Goal: Information Seeking & Learning: Understand process/instructions

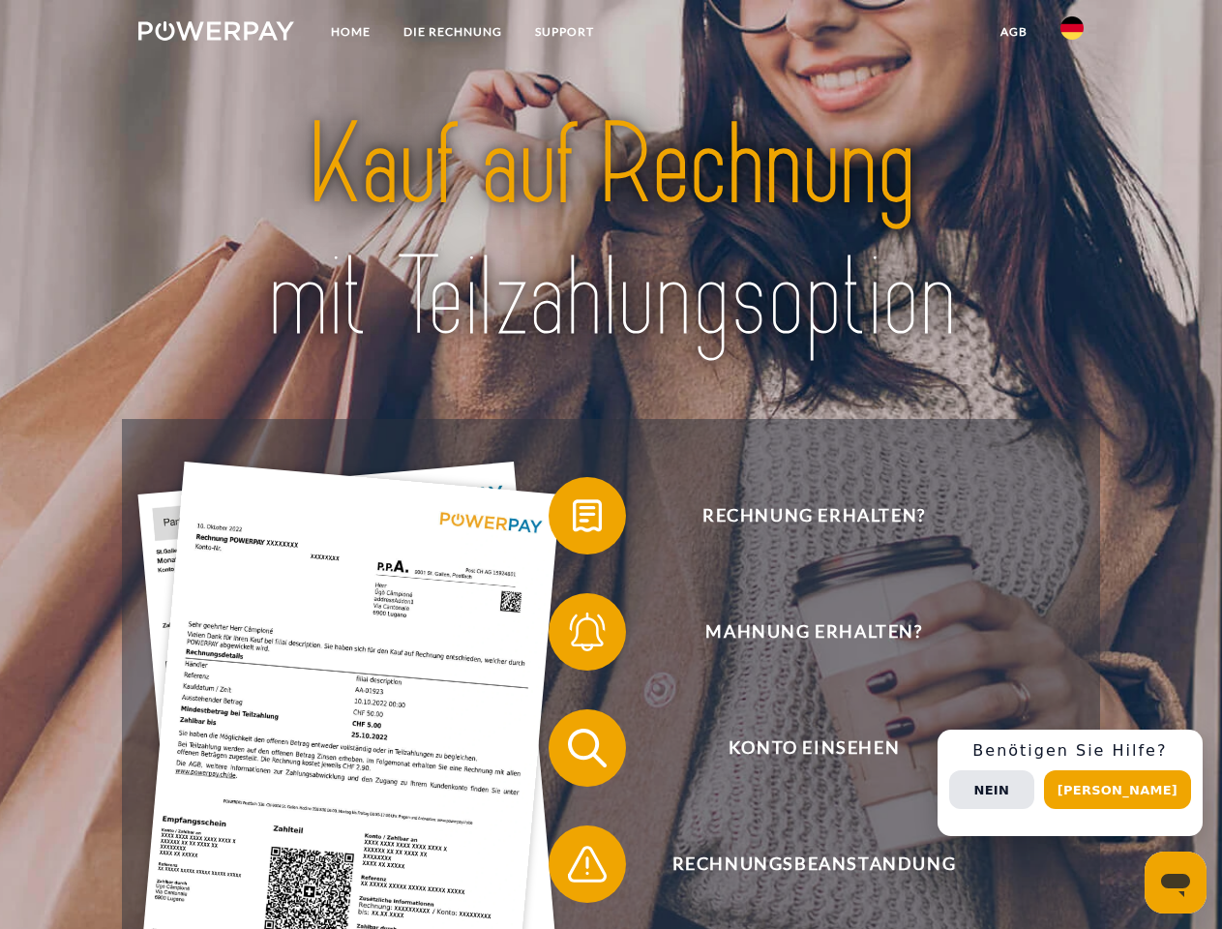
click at [216, 34] on img at bounding box center [216, 30] width 156 height 19
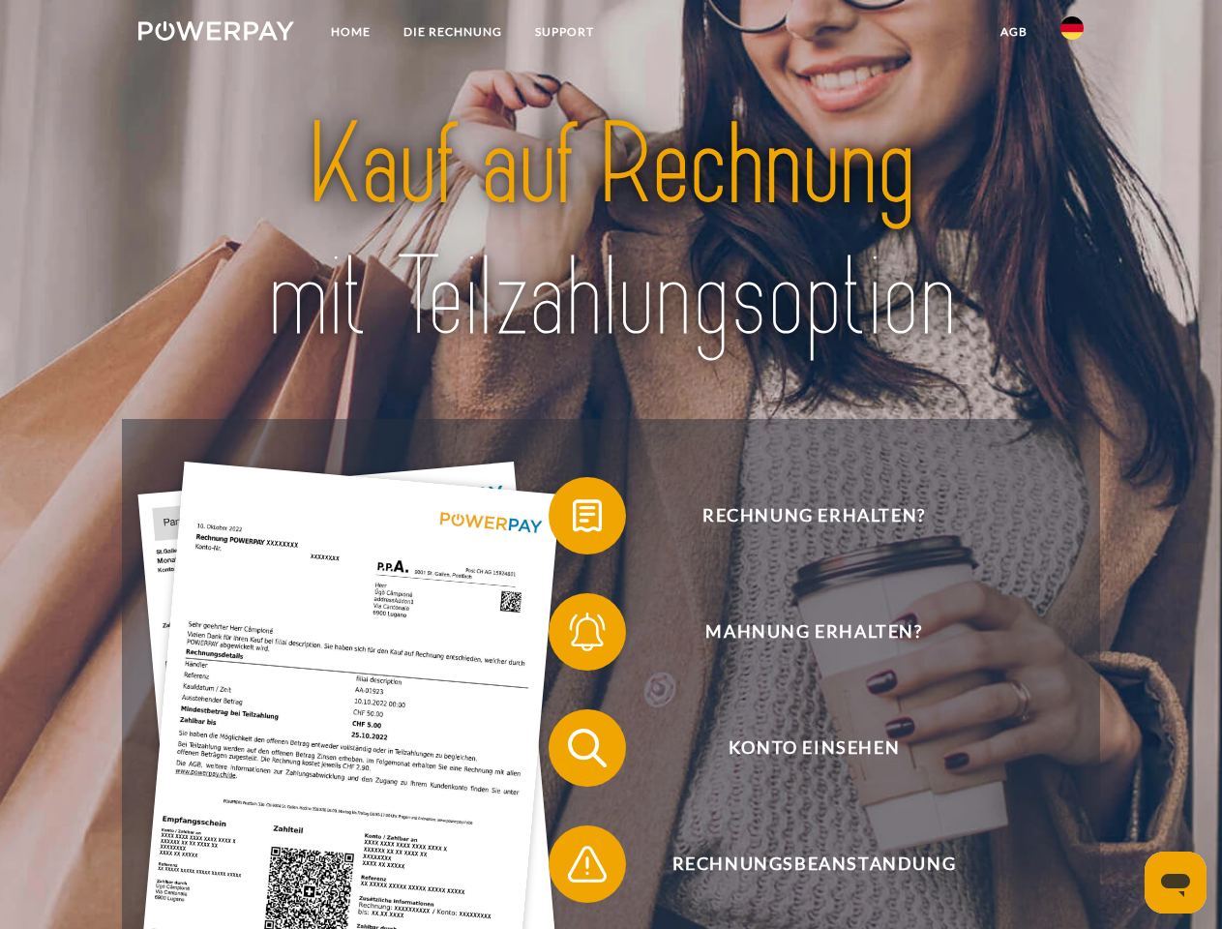
click at [1072, 34] on img at bounding box center [1072, 27] width 23 height 23
click at [1013, 32] on link "agb" at bounding box center [1014, 32] width 60 height 35
click at [573, 520] on span at bounding box center [558, 515] width 97 height 97
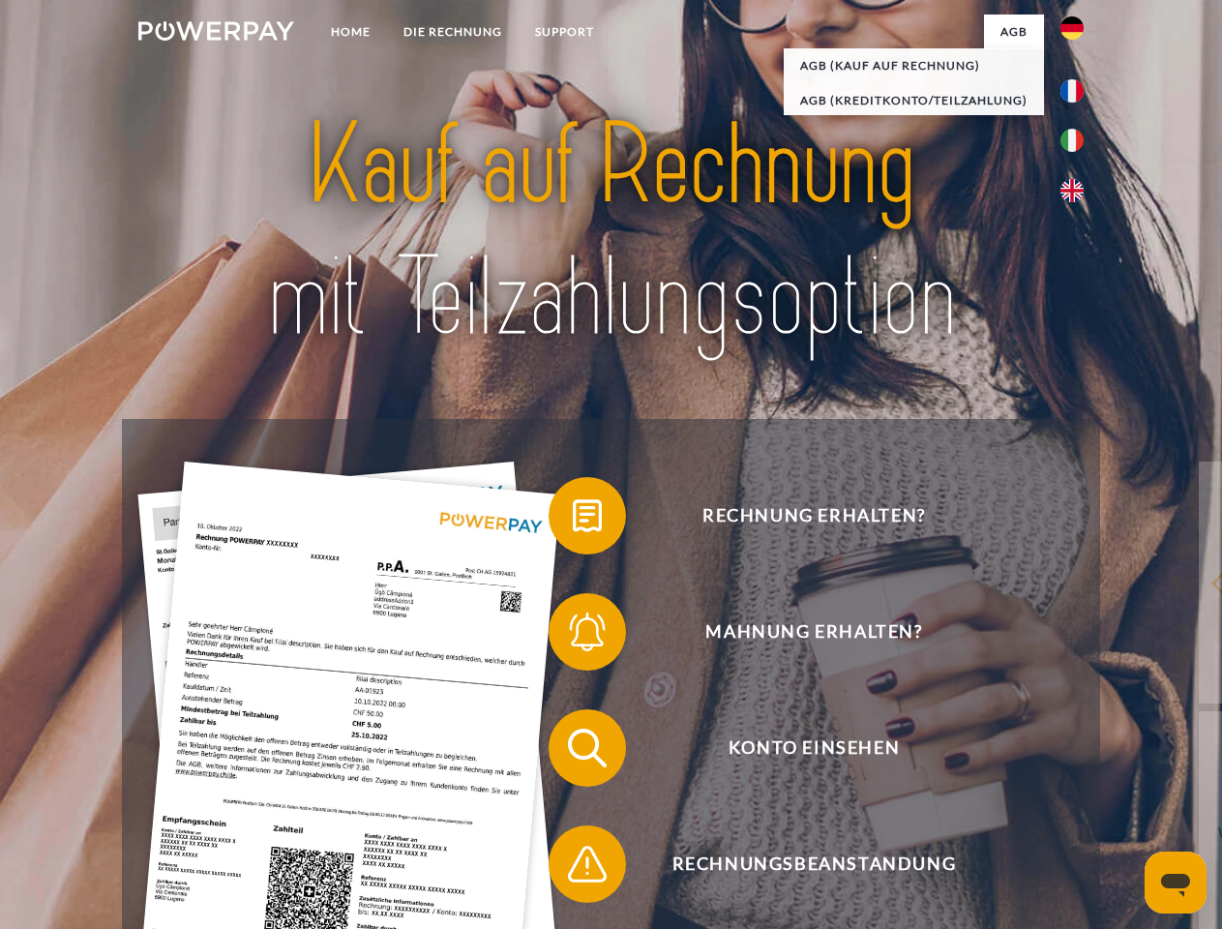
click at [573, 636] on span at bounding box center [558, 632] width 97 height 97
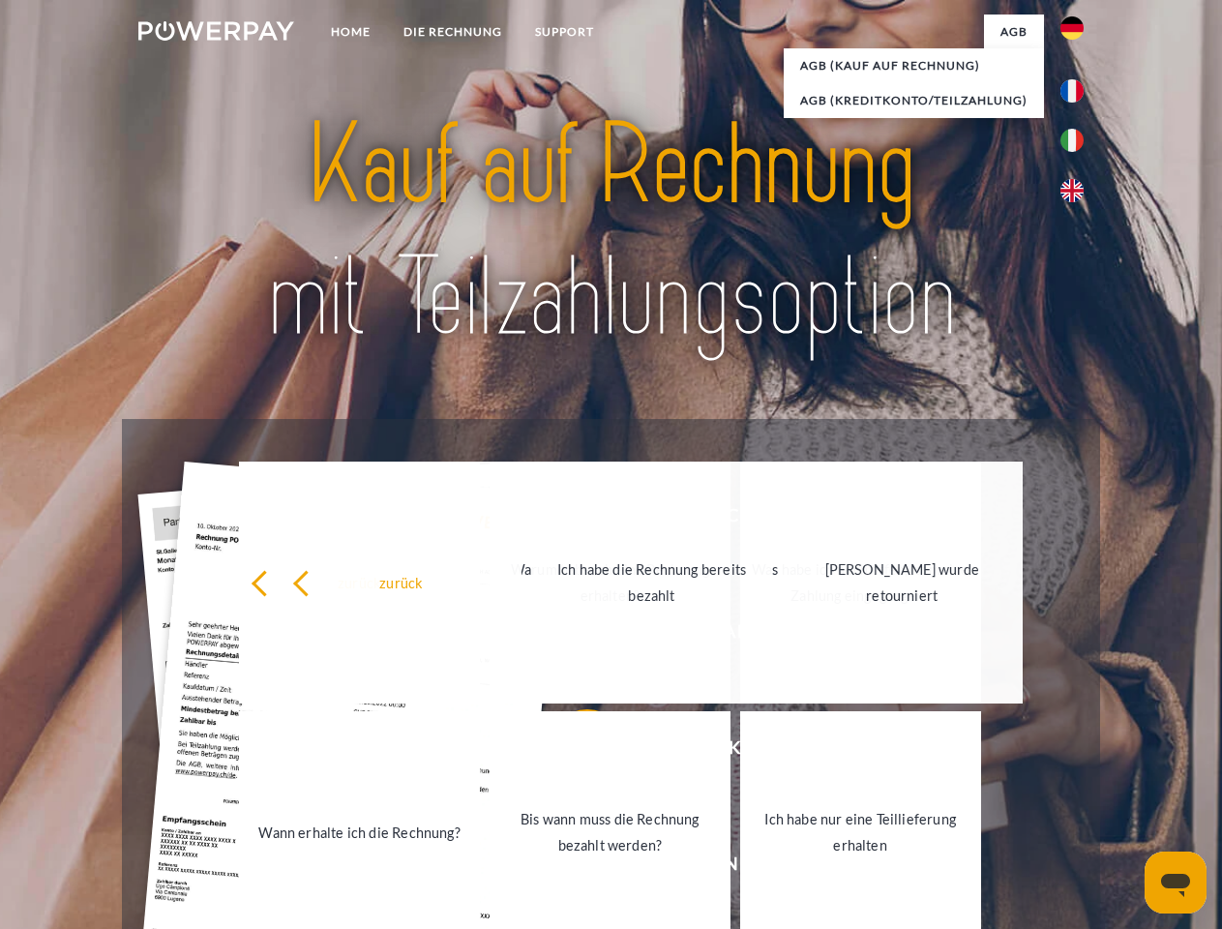
click at [573, 752] on link "Bis wann muss die Rechnung bezahlt werden?" at bounding box center [610, 832] width 241 height 242
click at [573, 868] on span at bounding box center [558, 864] width 97 height 97
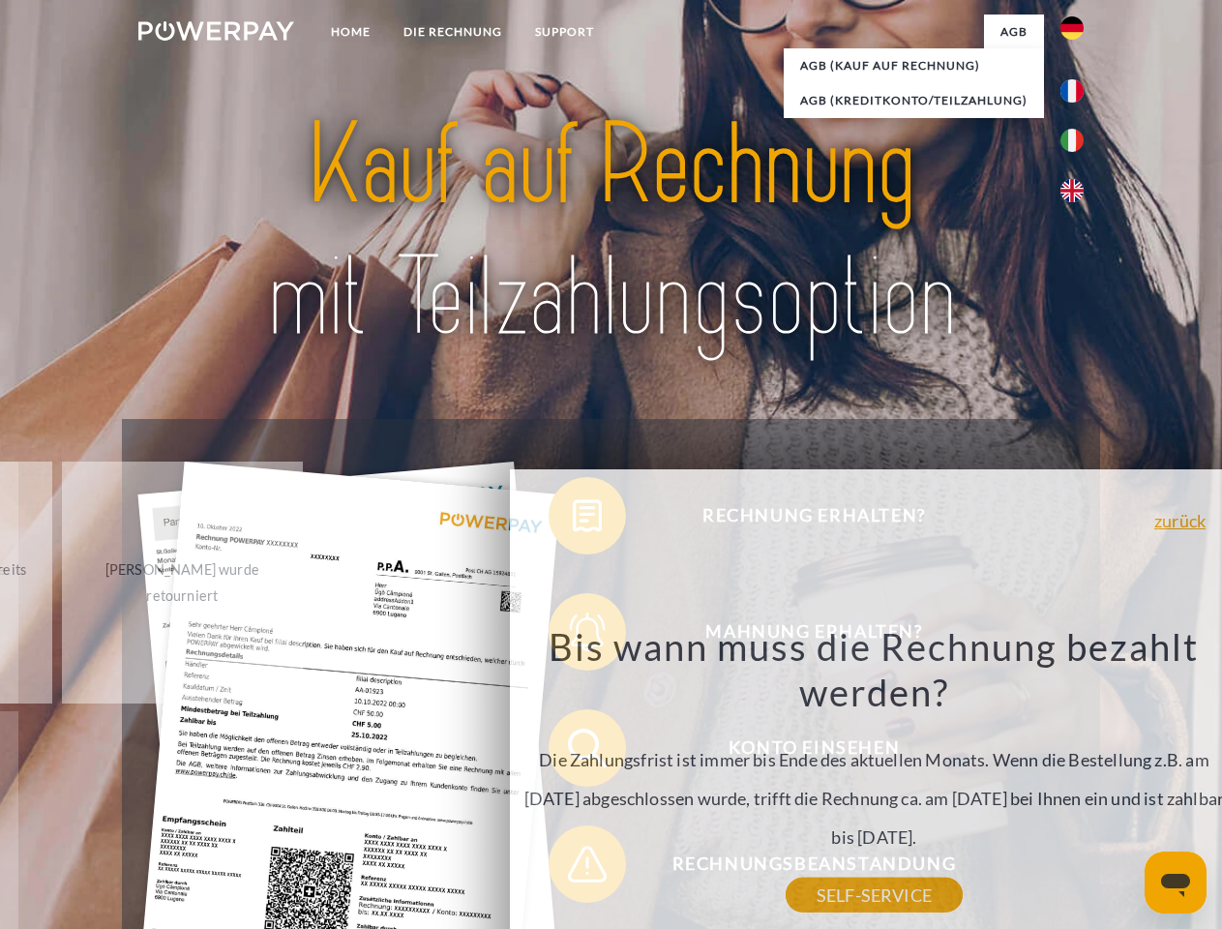
click at [1077, 783] on div "Rechnung erhalten? Mahnung erhalten? Konto einsehen" at bounding box center [610, 806] width 977 height 774
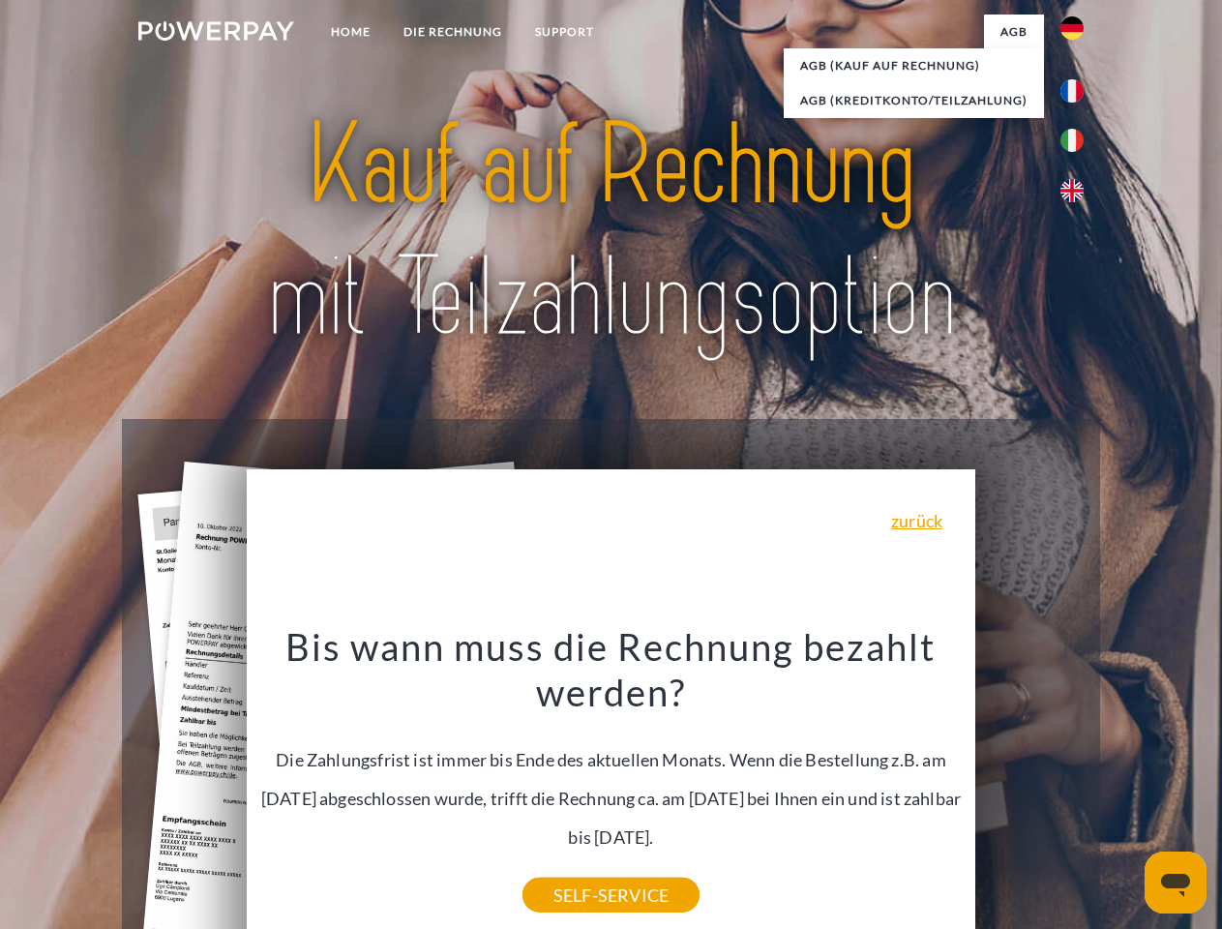
click at [1030, 787] on span "Konto einsehen" at bounding box center [814, 747] width 474 height 77
click at [1125, 790] on header "Home DIE RECHNUNG SUPPORT" at bounding box center [611, 668] width 1222 height 1336
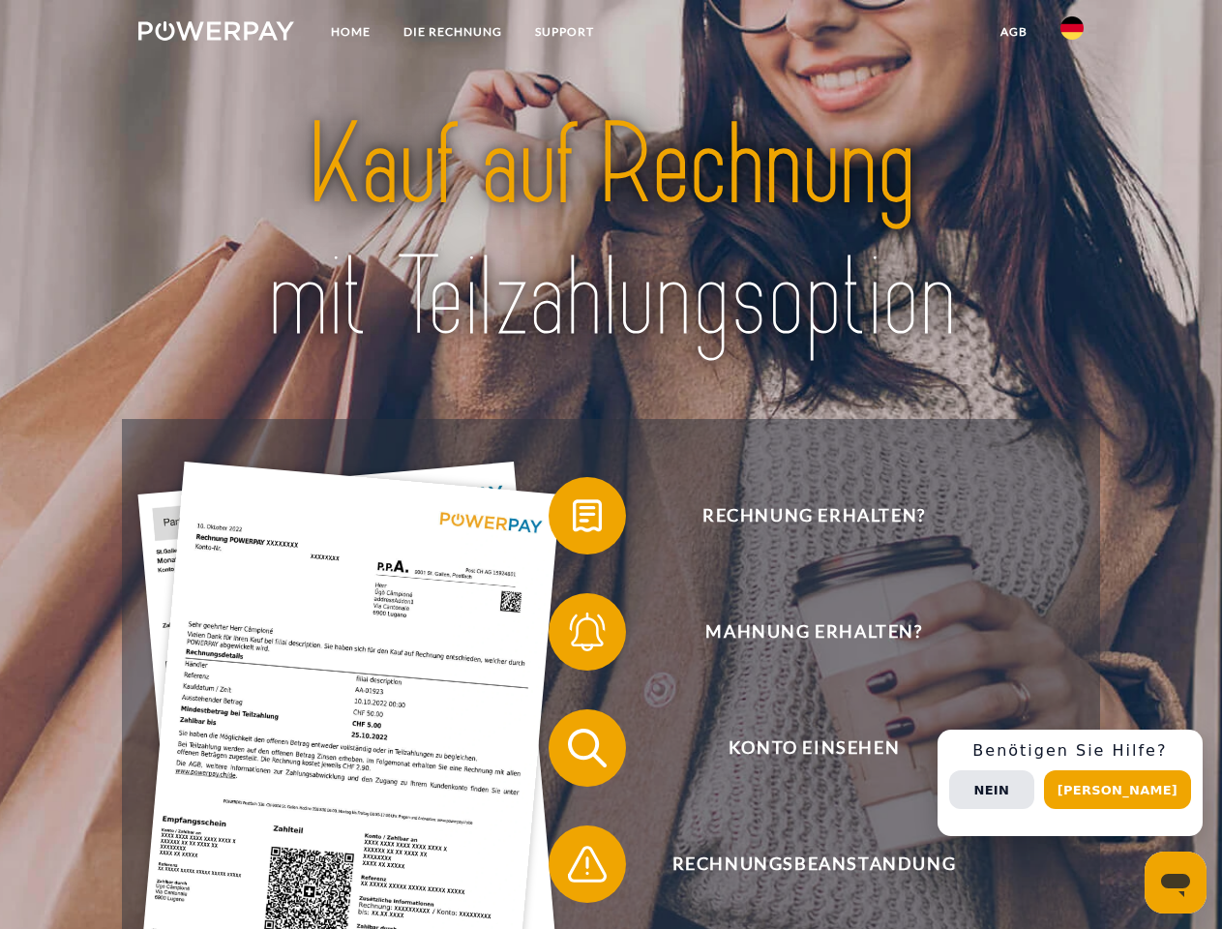
click at [216, 34] on img at bounding box center [216, 30] width 156 height 19
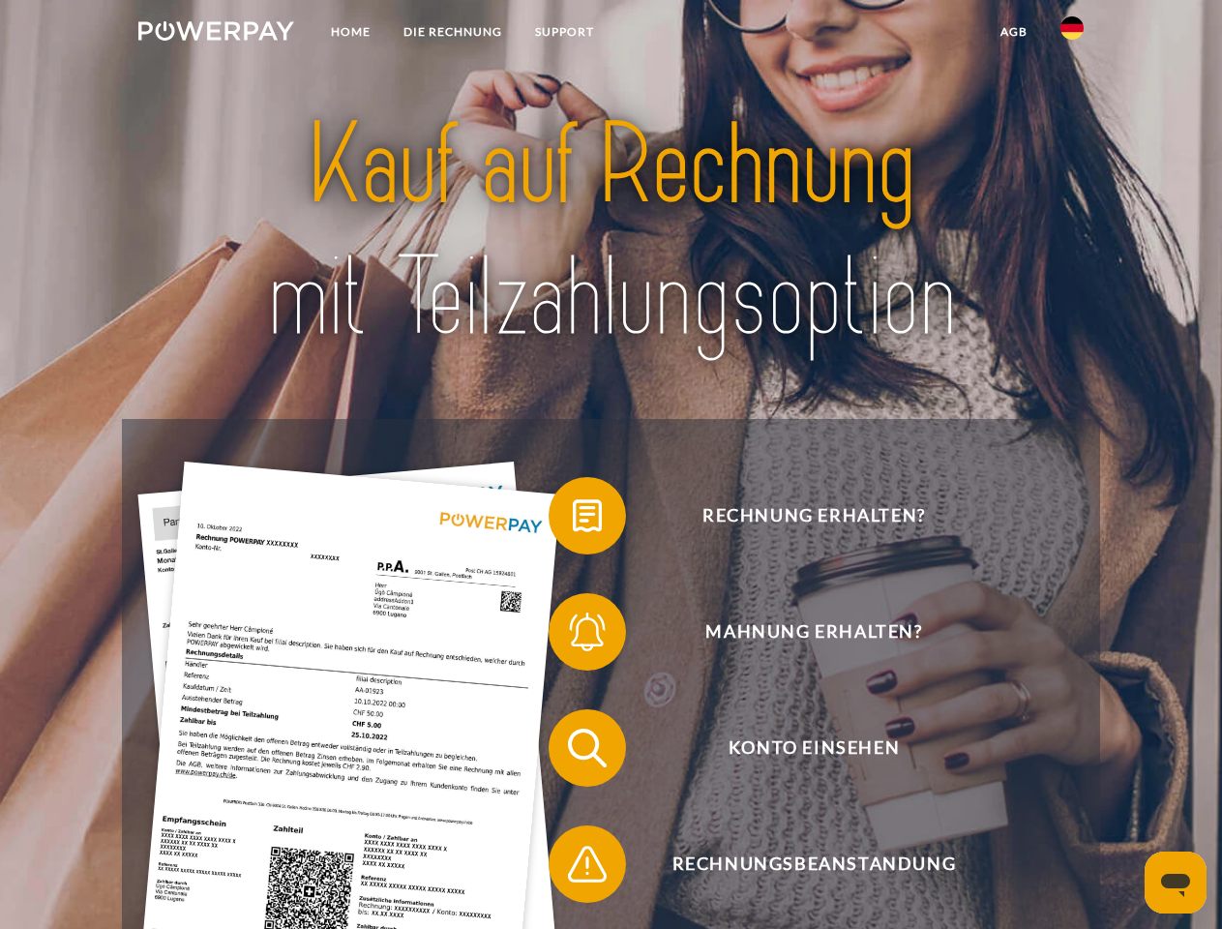
click at [1072, 34] on img at bounding box center [1072, 27] width 23 height 23
click at [1013, 32] on link "agb" at bounding box center [1014, 32] width 60 height 35
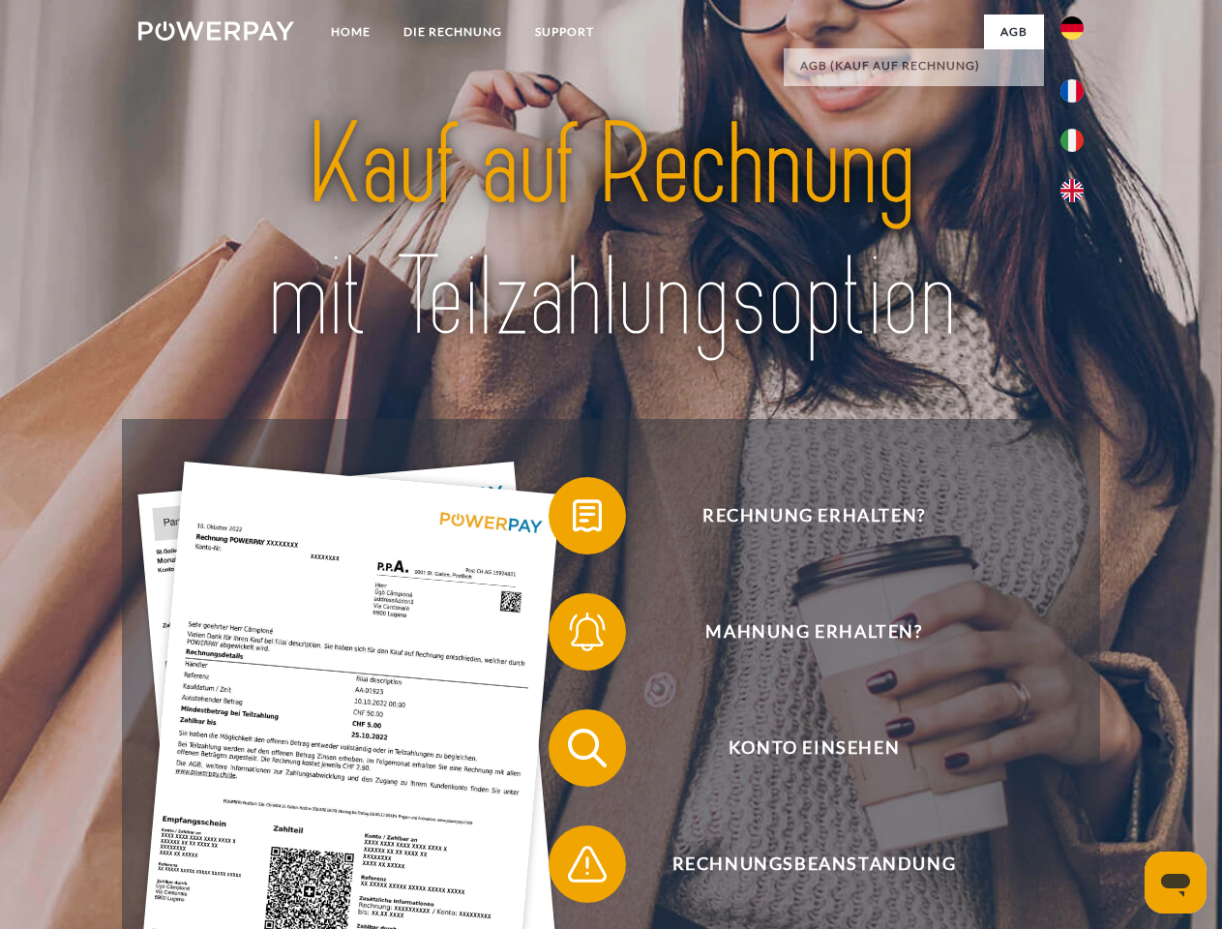
click at [573, 520] on span at bounding box center [558, 515] width 97 height 97
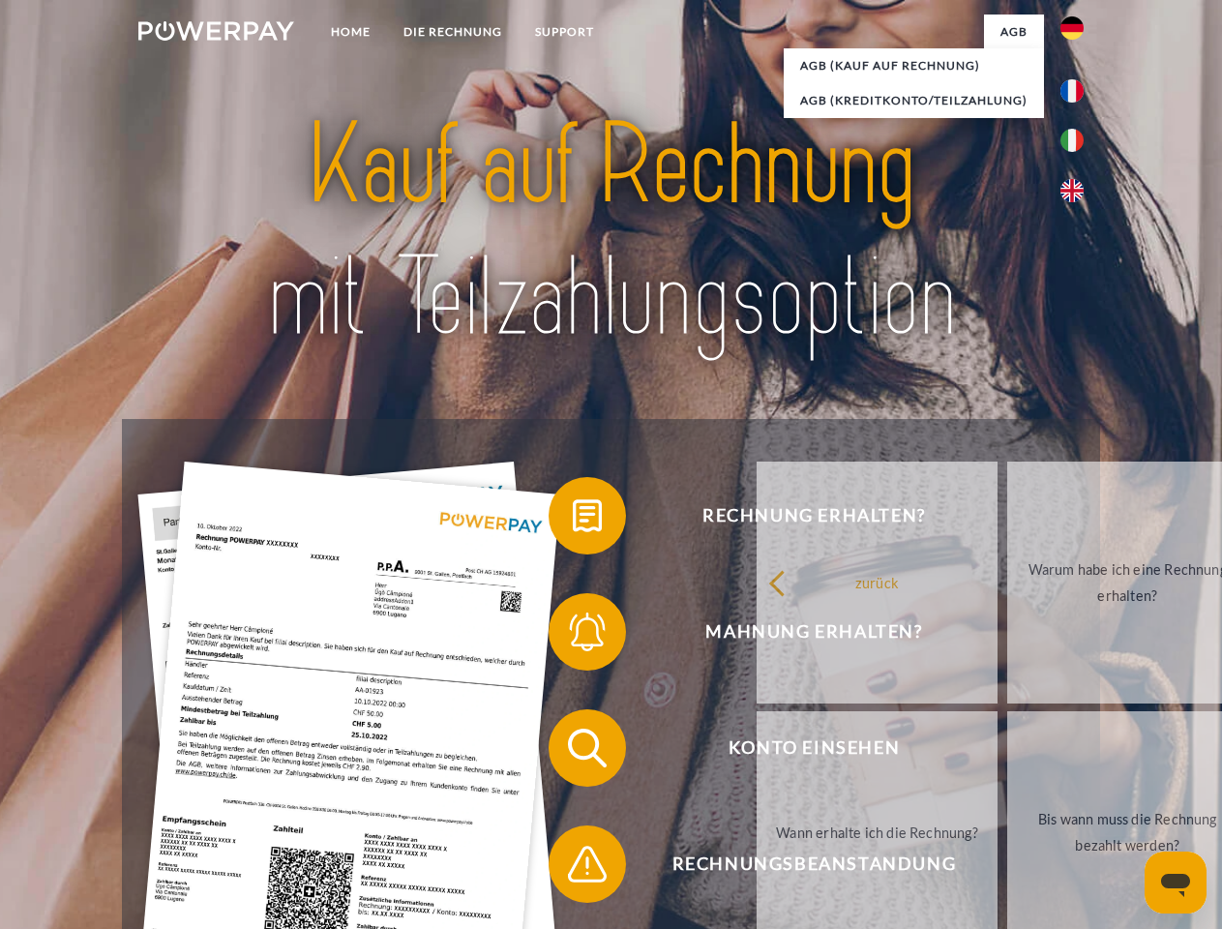
click at [573, 636] on span at bounding box center [558, 632] width 97 height 97
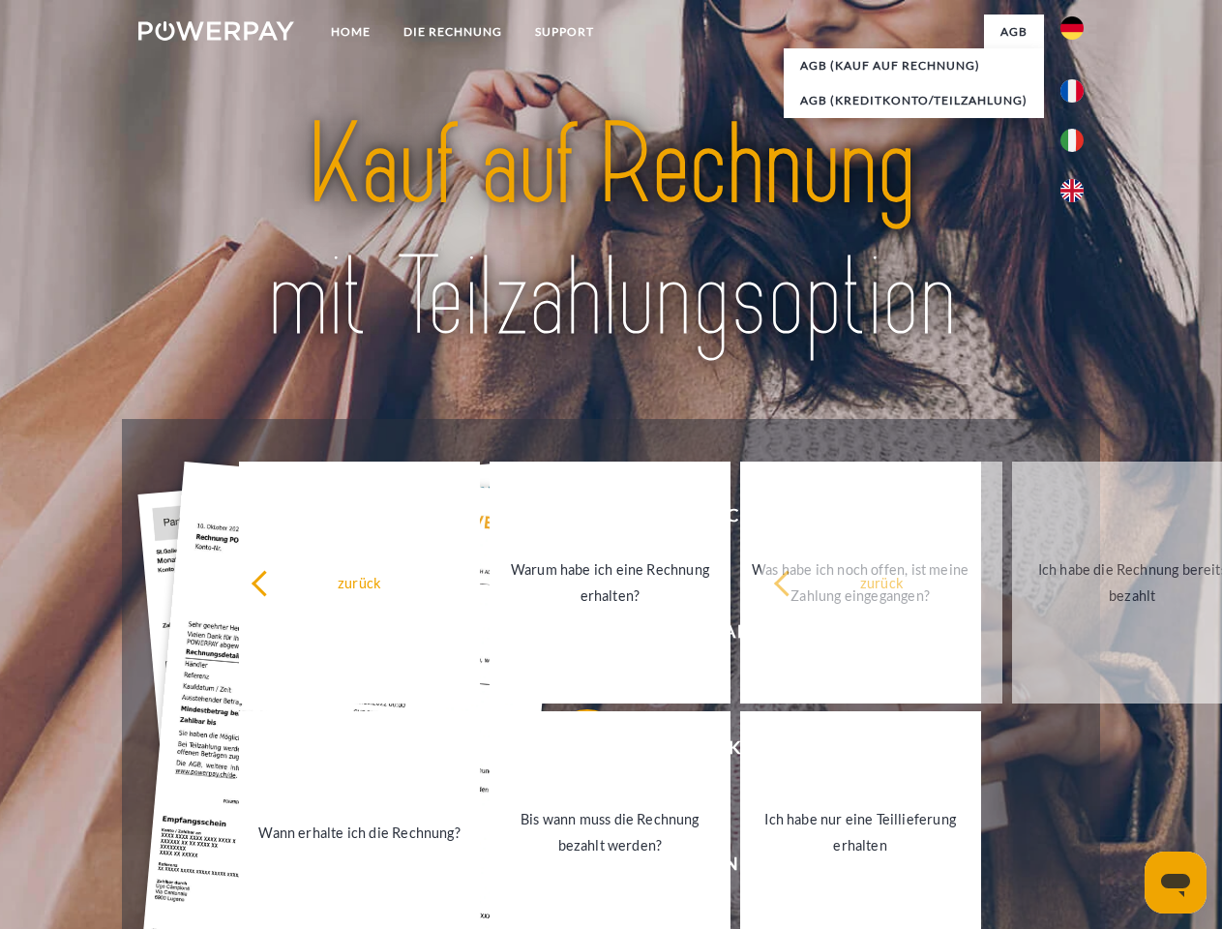
click at [573, 752] on link "Bis wann muss die Rechnung bezahlt werden?" at bounding box center [610, 832] width 241 height 242
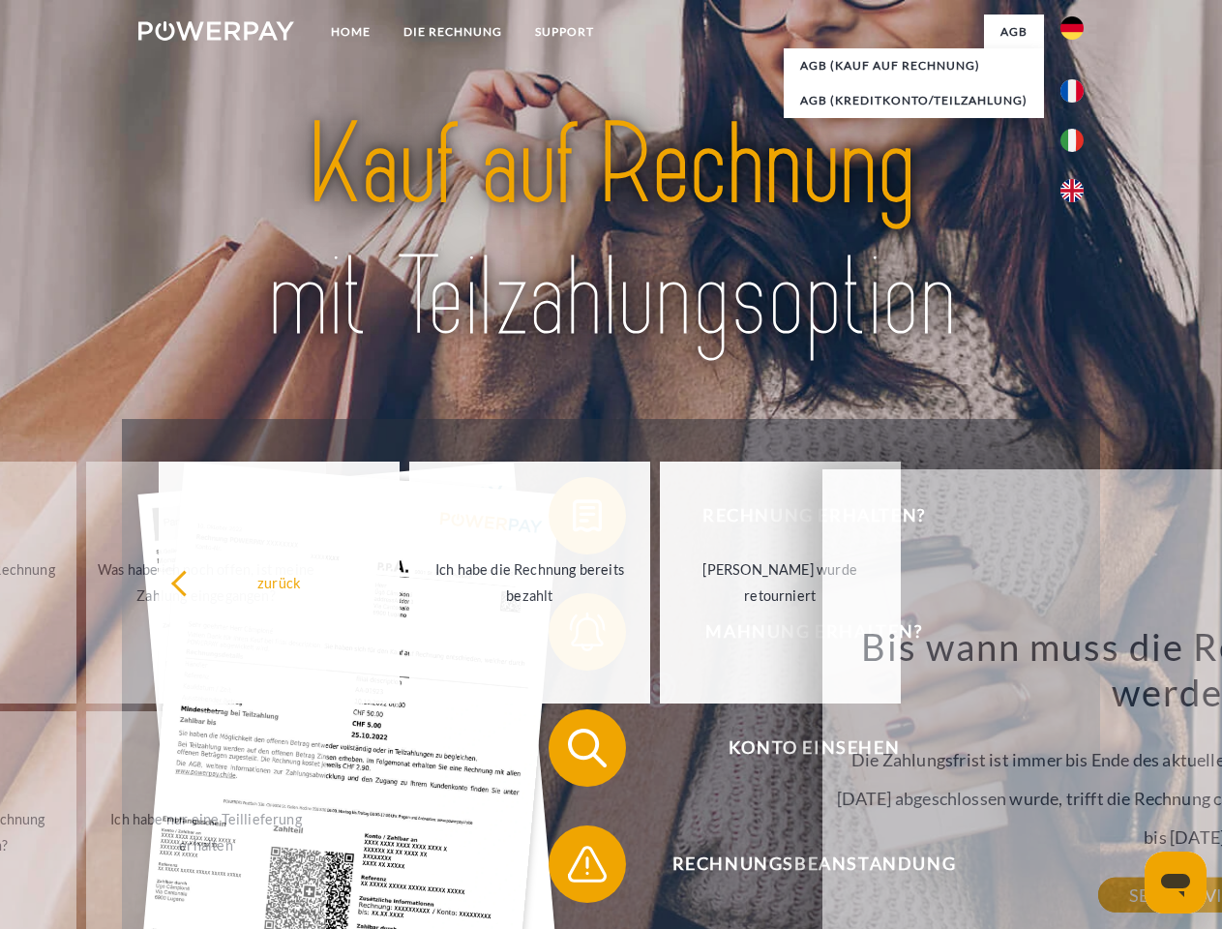
click at [573, 868] on span at bounding box center [558, 864] width 97 height 97
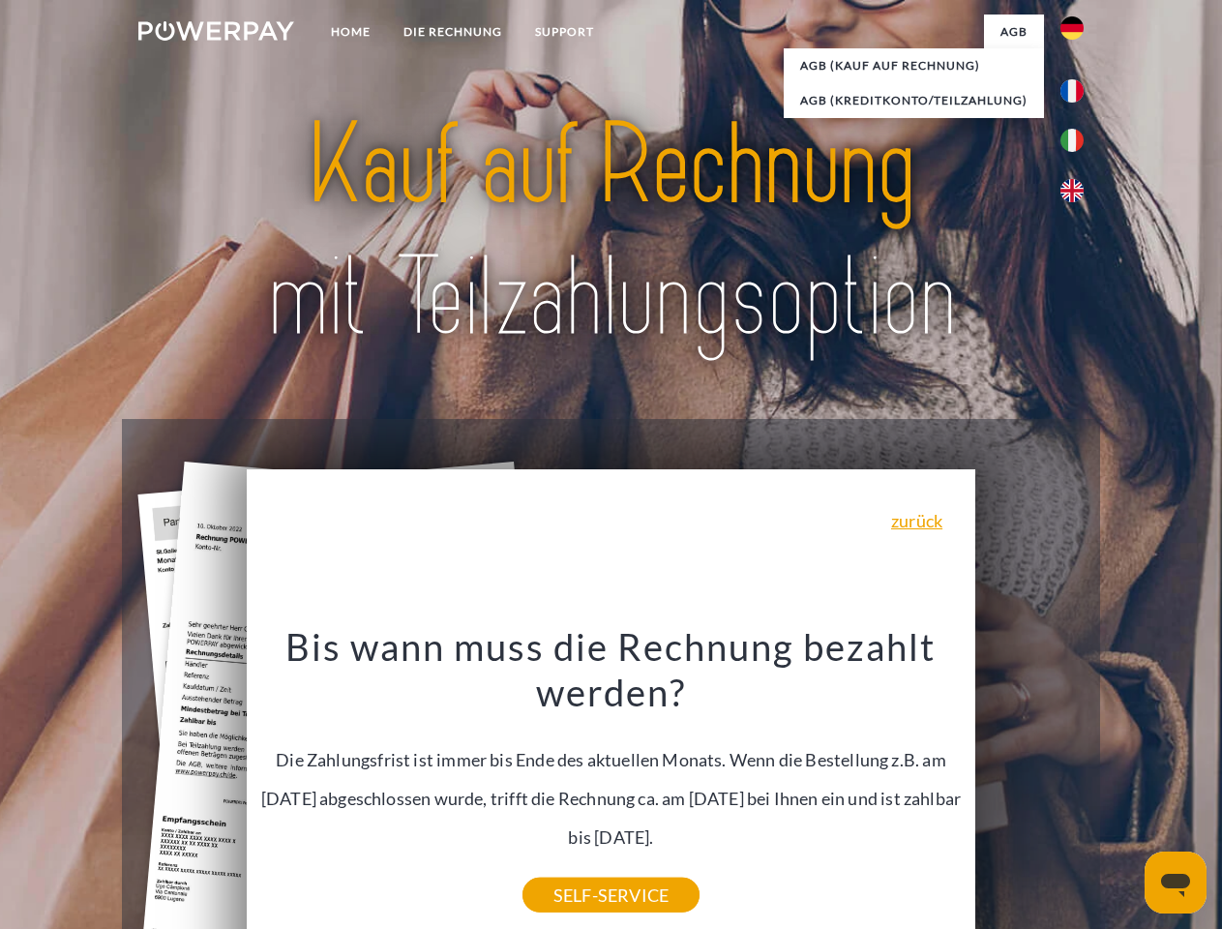
click at [1077, 783] on div "Rechnung erhalten? Mahnung erhalten? Konto einsehen" at bounding box center [610, 806] width 977 height 774
click at [1030, 787] on span "Konto einsehen" at bounding box center [814, 747] width 474 height 77
click at [1125, 790] on header "Home DIE RECHNUNG SUPPORT" at bounding box center [611, 668] width 1222 height 1336
